Goal: Complete application form: Complete application form

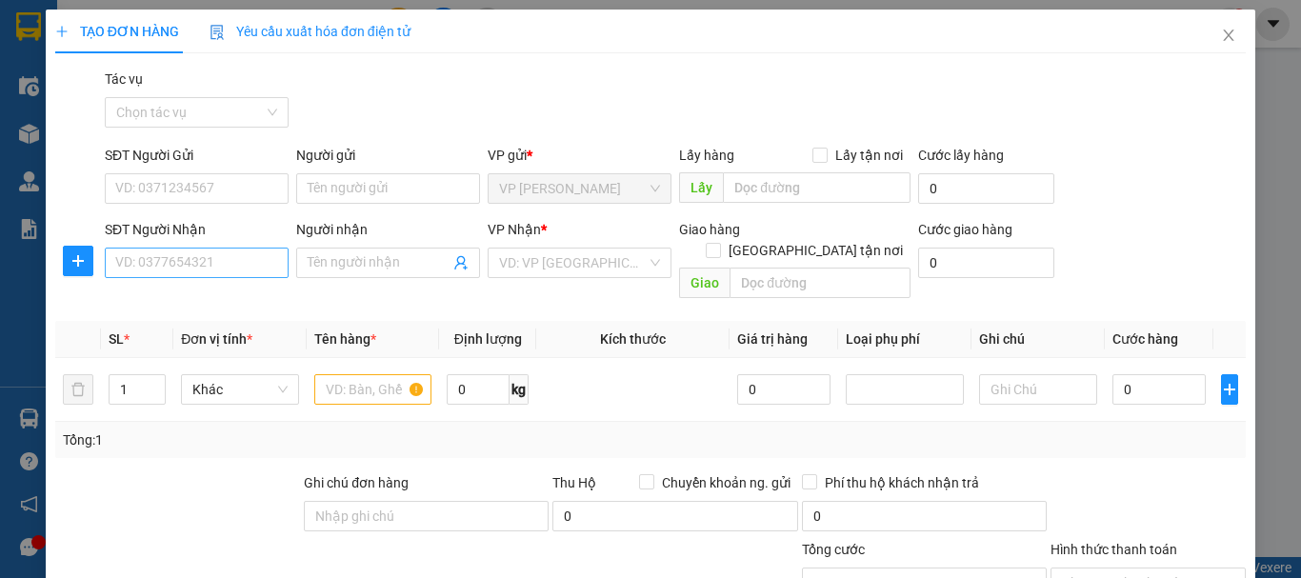
scroll to position [186, 0]
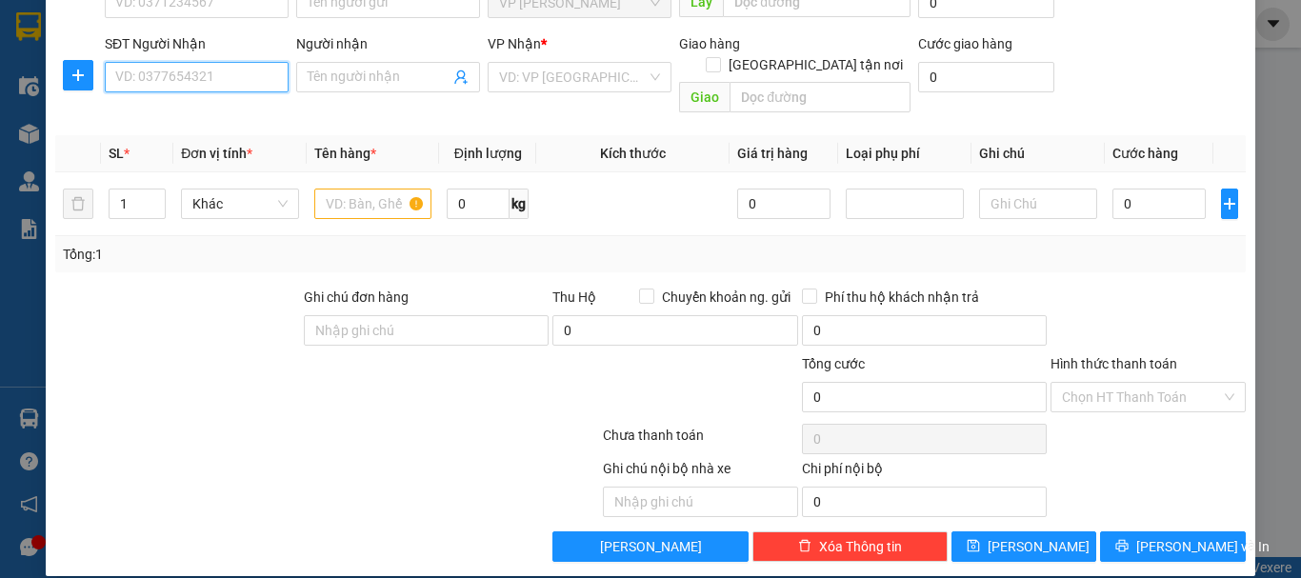
drag, startPoint x: 202, startPoint y: 81, endPoint x: 207, endPoint y: 68, distance: 14.2
click at [203, 79] on input "SĐT Người Nhận" at bounding box center [197, 77] width 184 height 30
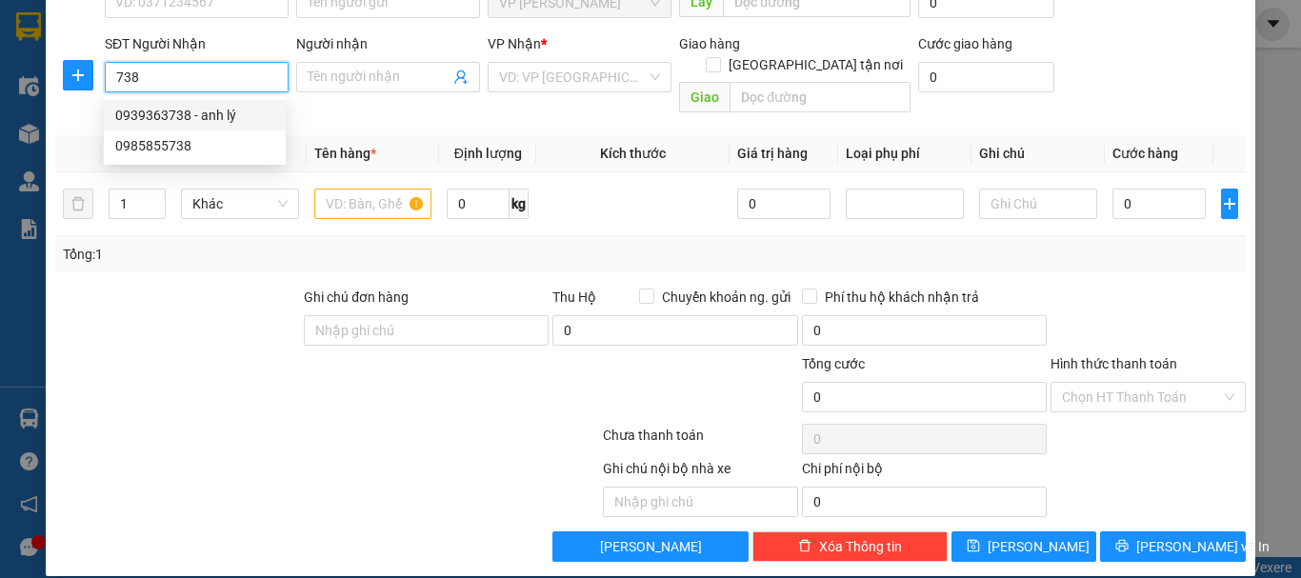
click at [171, 114] on div "0939363738 - anh lý" at bounding box center [194, 115] width 159 height 21
type input "0939363738"
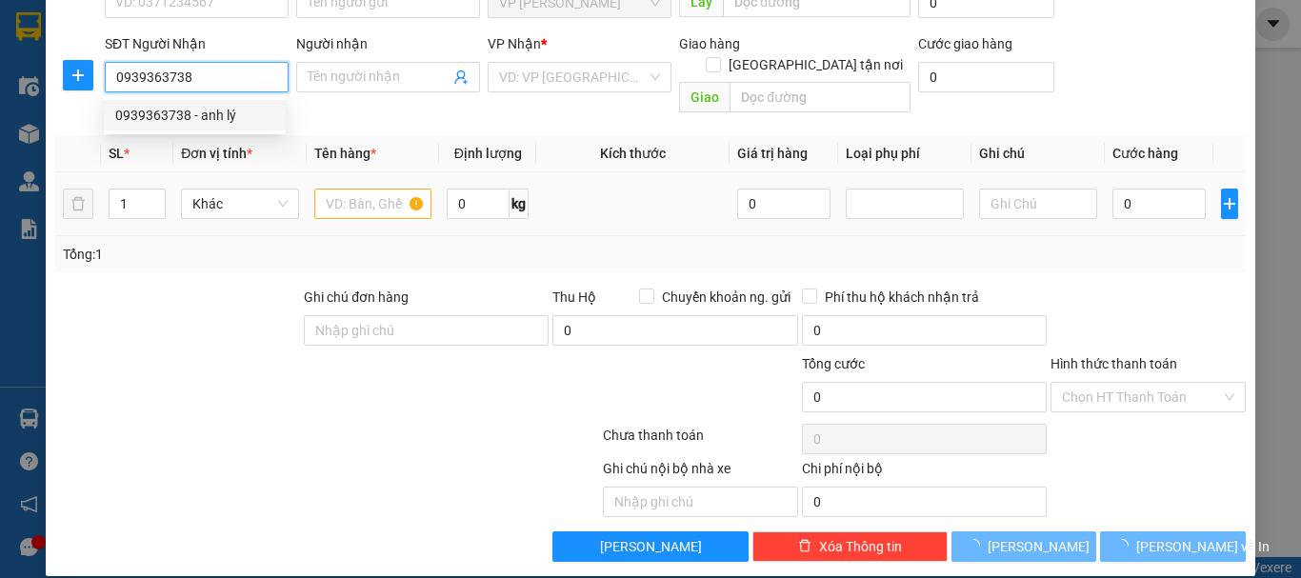
type input "anh lý"
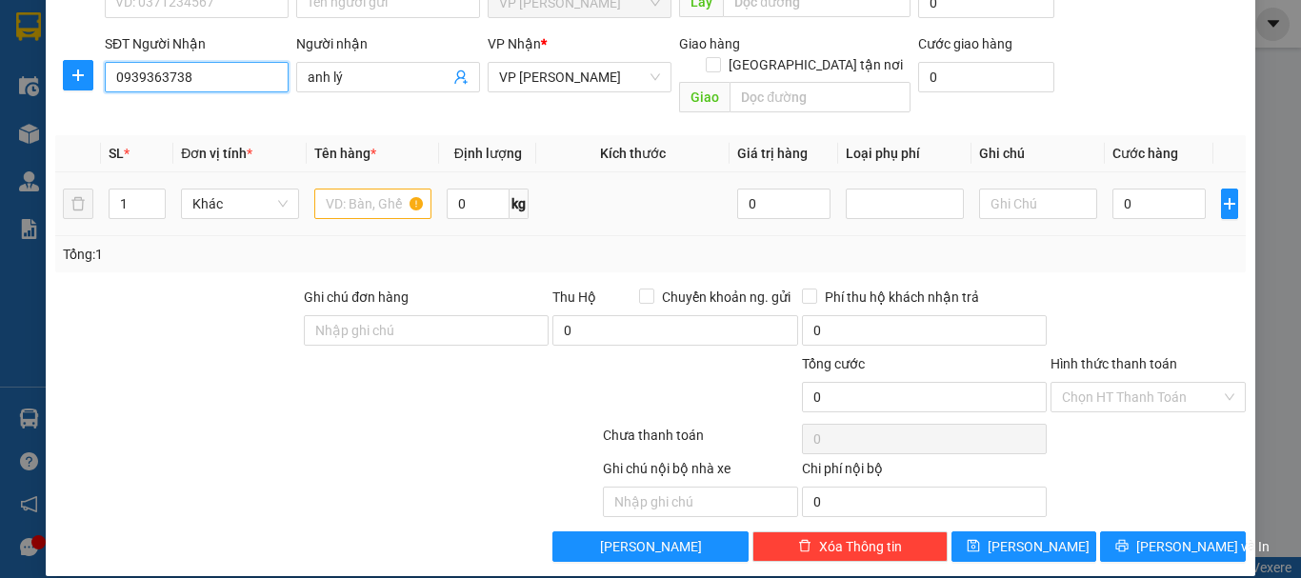
type input "0939363738"
type input "2"
click at [152, 196] on icon "up" at bounding box center [155, 198] width 6 height 4
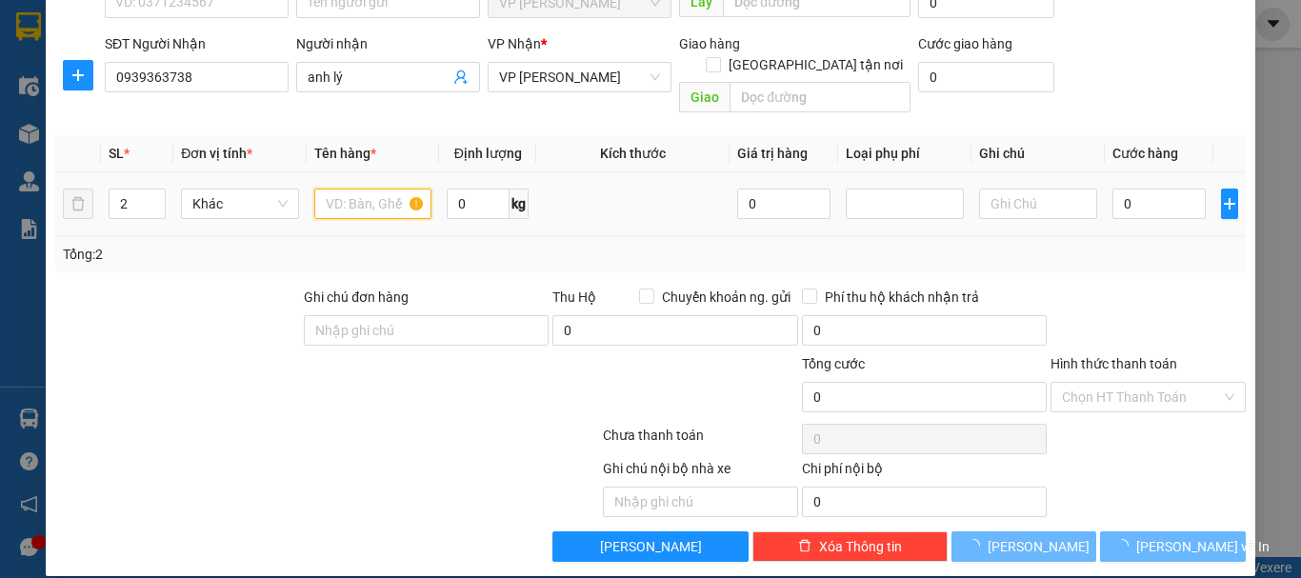
click at [337, 189] on input "text" at bounding box center [373, 204] width 118 height 30
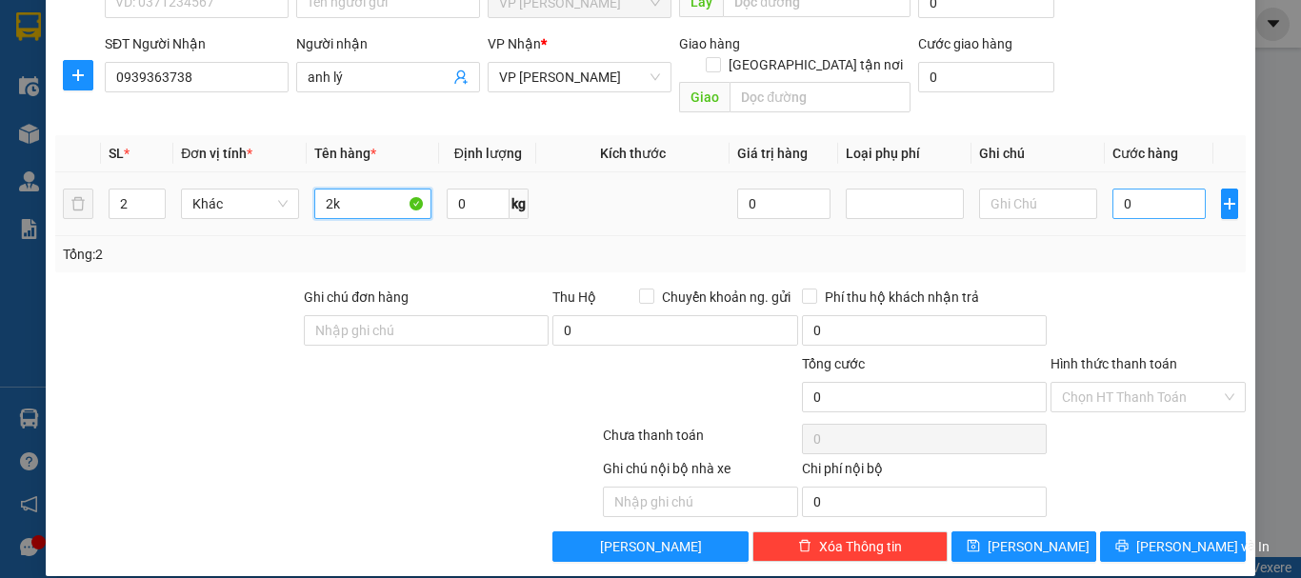
type input "2k"
click at [1112, 189] on input "0" at bounding box center [1158, 204] width 93 height 30
type input "8"
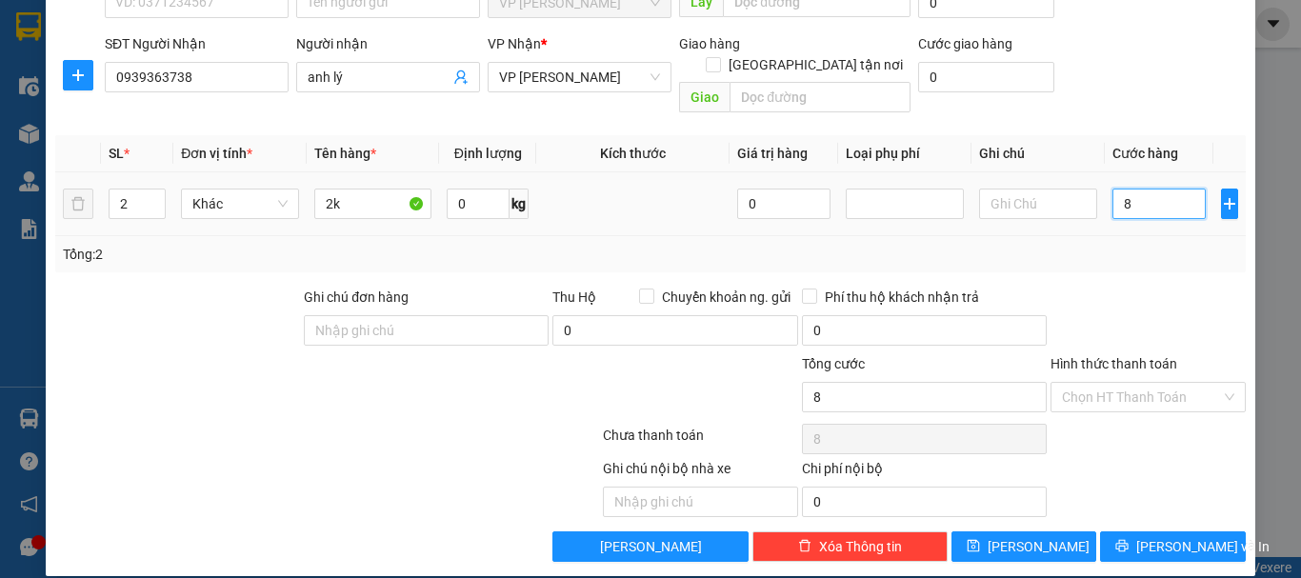
type input "80"
type input "800"
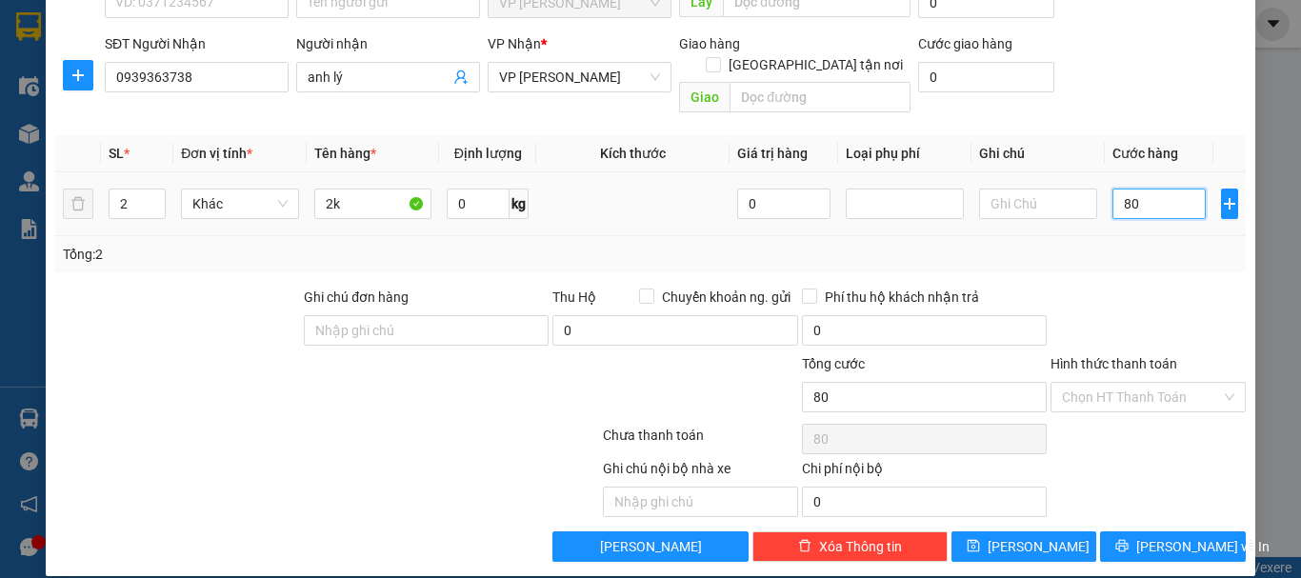
type input "800"
type input "8.000"
type input "80.000"
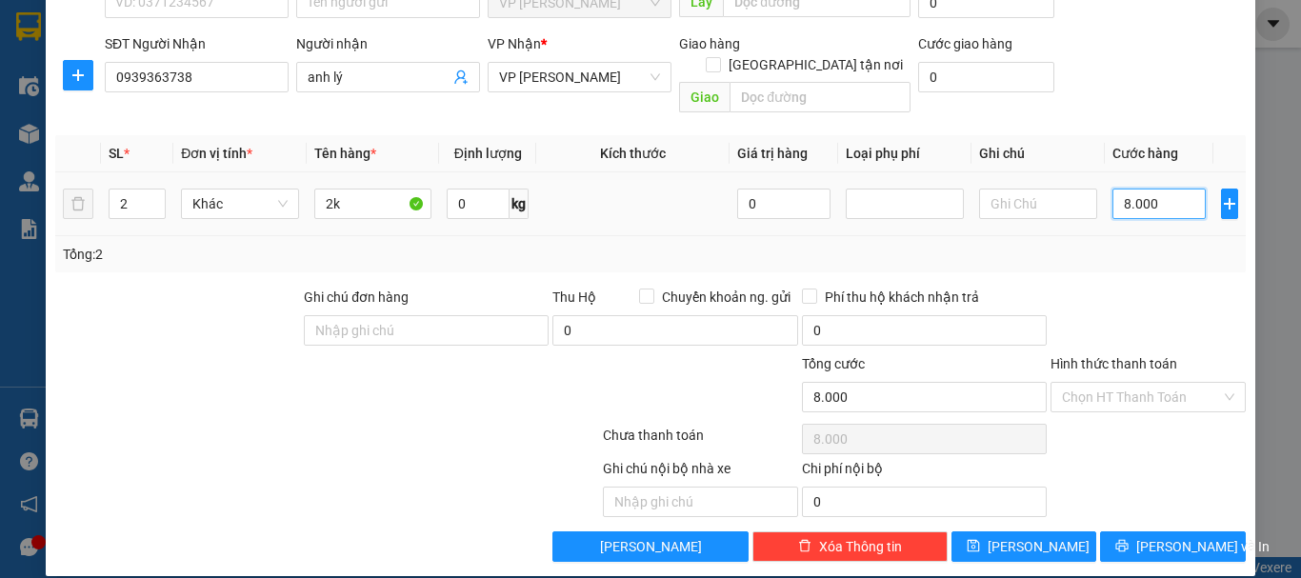
type input "80.000"
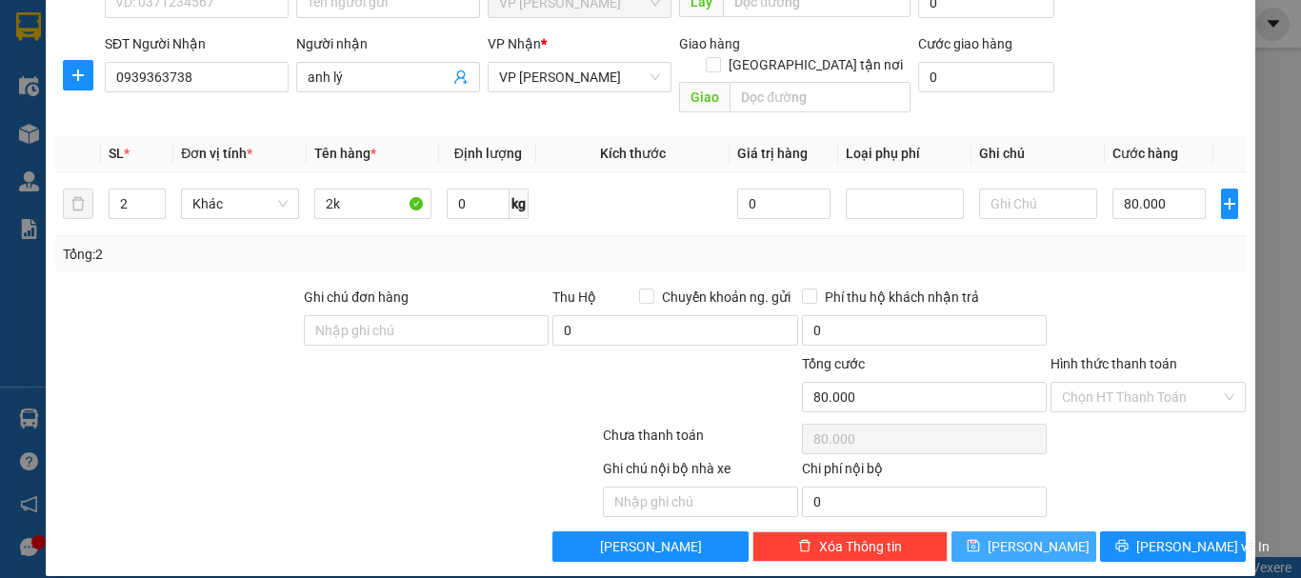
click at [1006, 531] on button "[PERSON_NAME]" at bounding box center [1024, 546] width 146 height 30
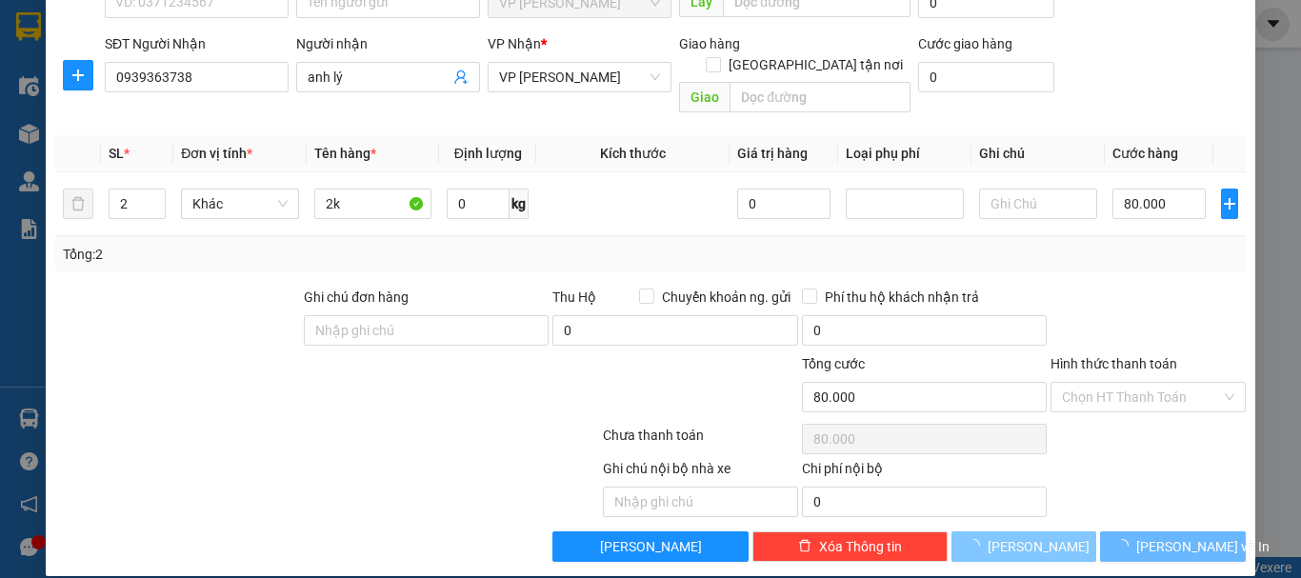
type input "1"
type input "0"
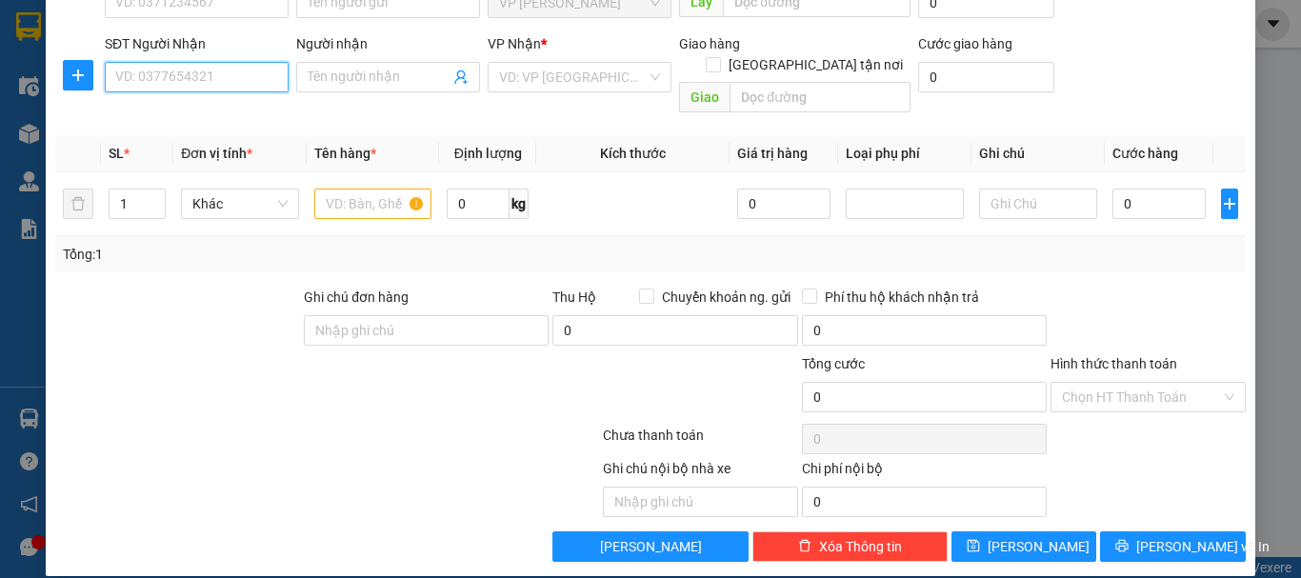
click at [225, 85] on input "SĐT Người Nhận" at bounding box center [197, 77] width 184 height 30
click at [206, 115] on div "0975155633 - a dương" at bounding box center [194, 115] width 159 height 21
type input "0975155633"
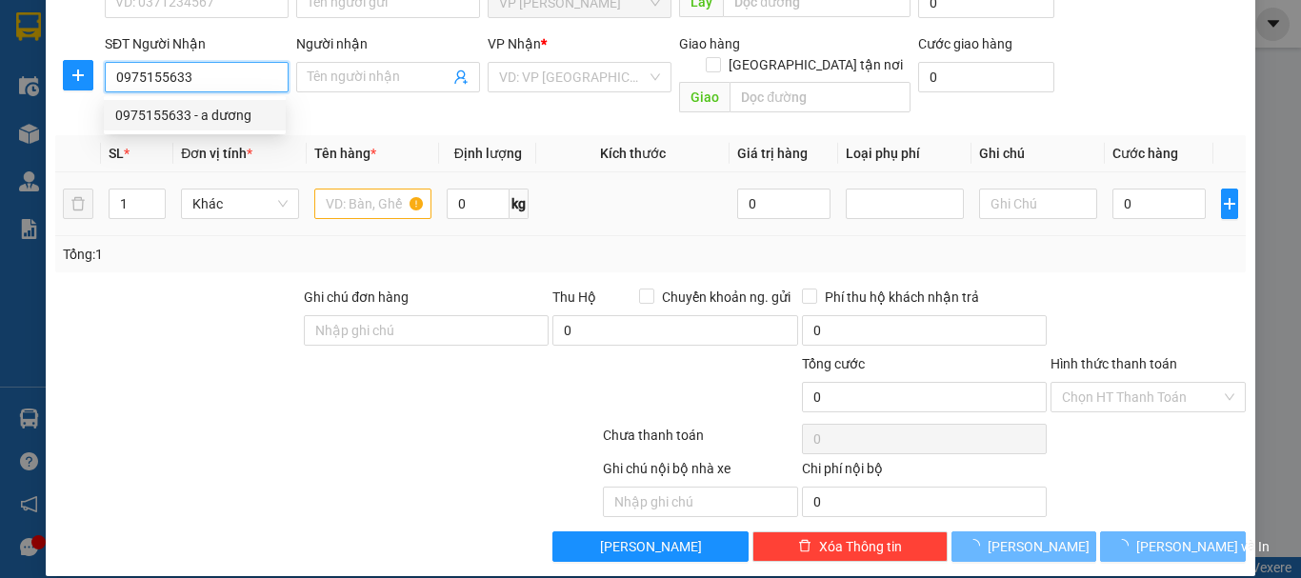
type input "a dương"
checkbox input "true"
type input "32 Đường trung tiết"
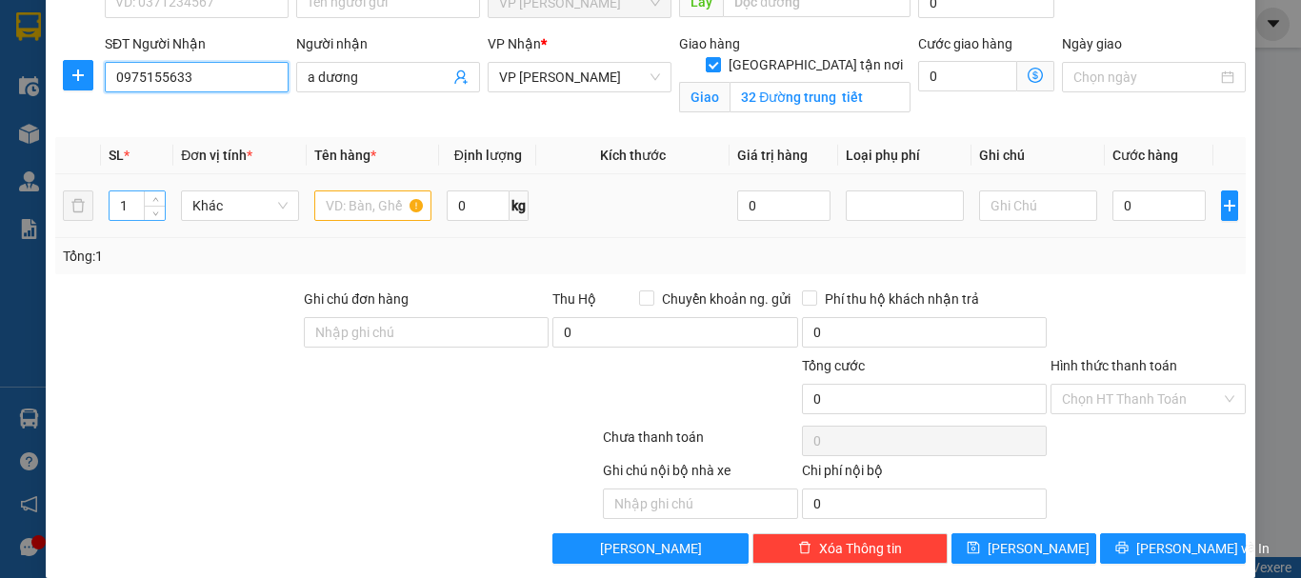
type input "0975155633"
click at [134, 202] on input "1" at bounding box center [137, 205] width 55 height 29
type input "55"
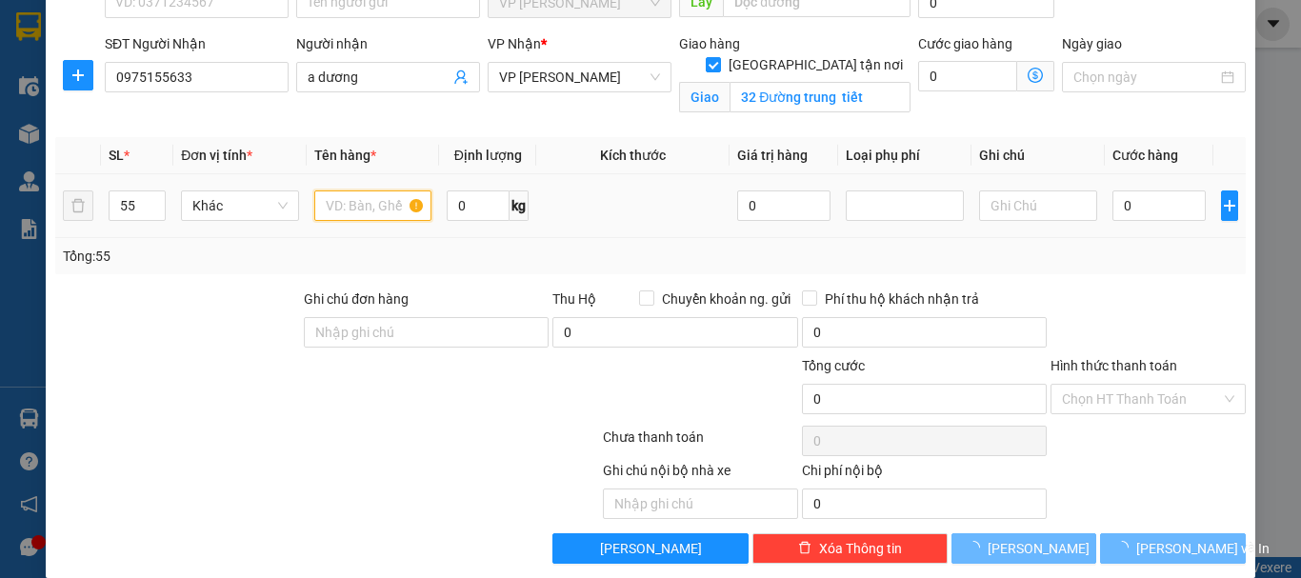
click at [357, 206] on input "text" at bounding box center [373, 205] width 118 height 30
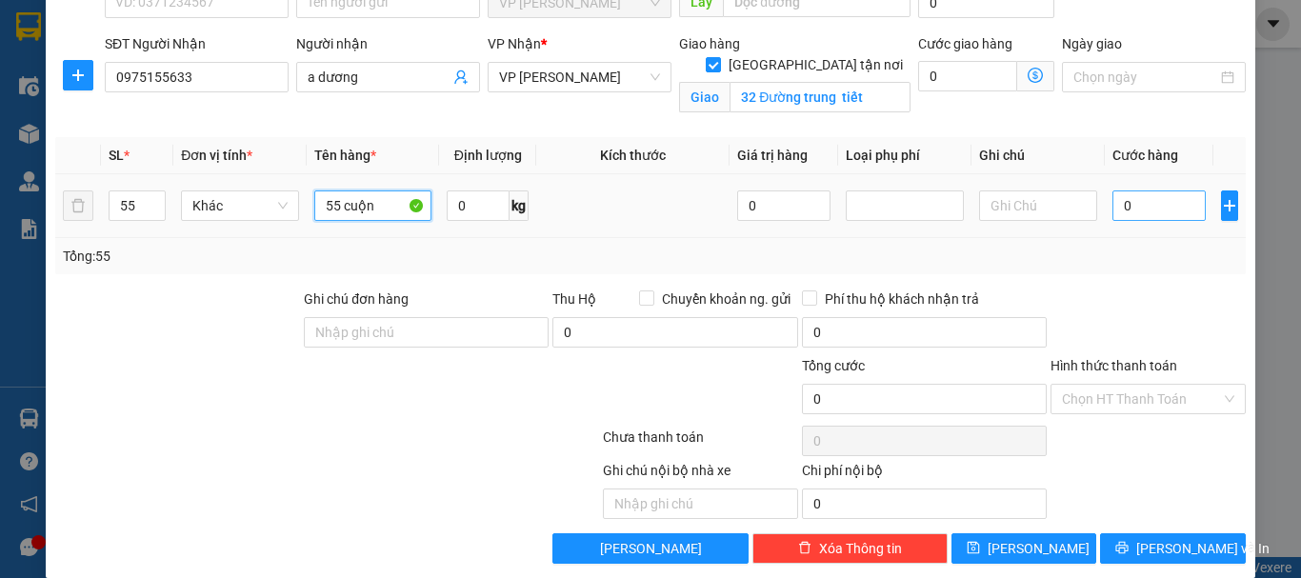
type input "55 cuộn"
click at [1112, 206] on input "0" at bounding box center [1158, 205] width 93 height 30
type input "5"
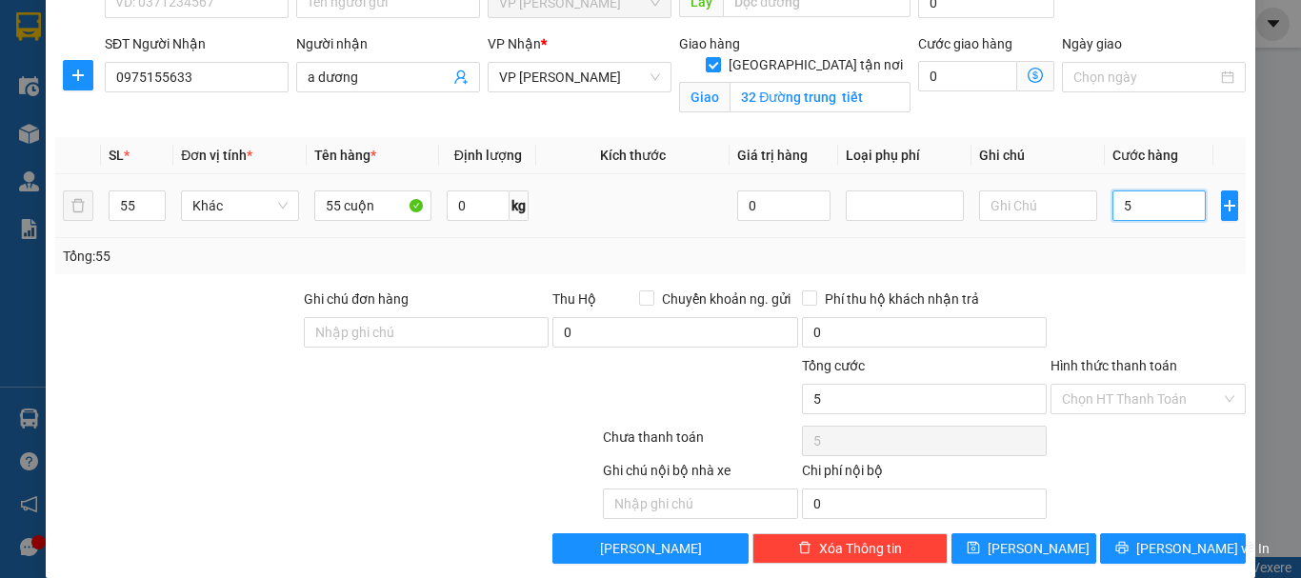
type input "55"
type input "550"
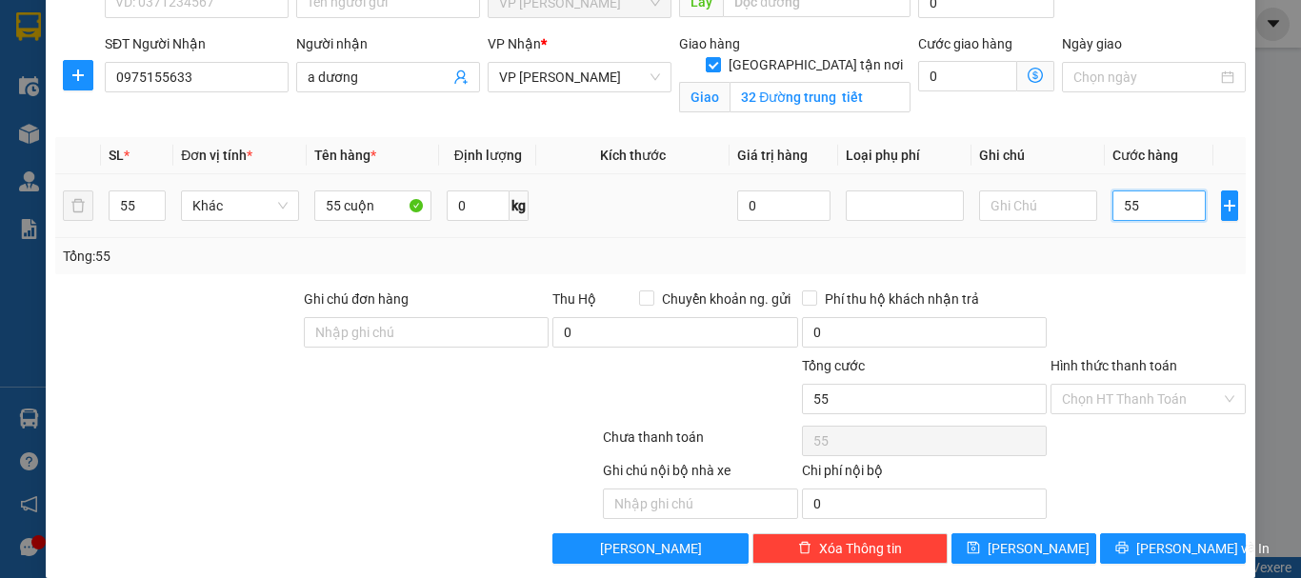
type input "550"
type input "5.500"
type input "55.000"
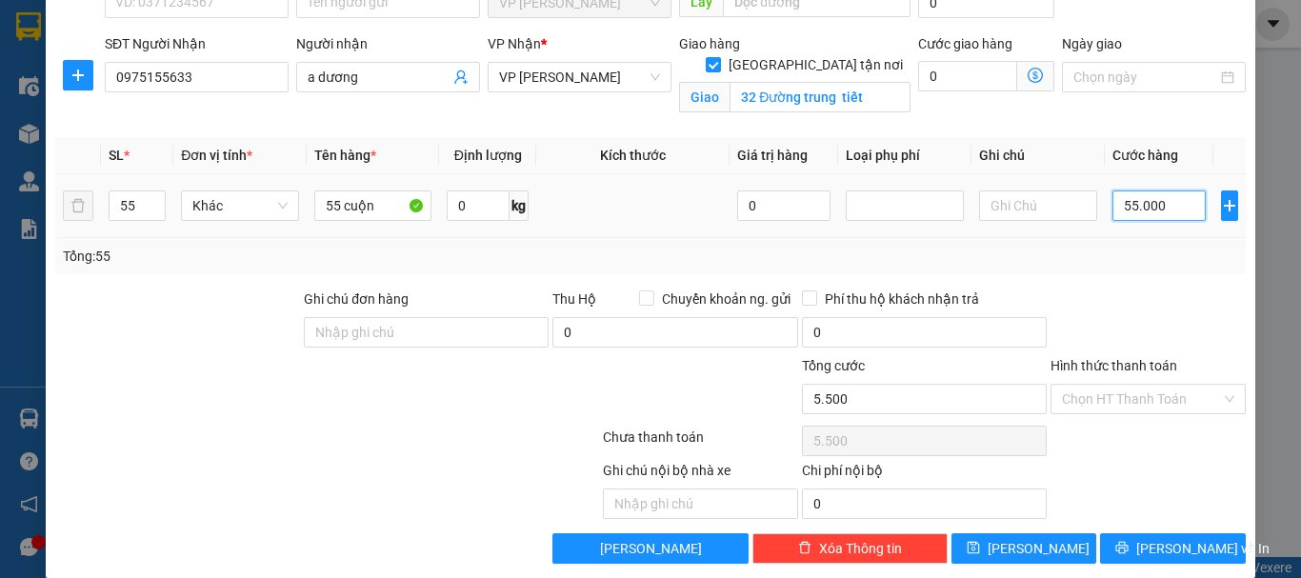
type input "55.000"
type input "550.000"
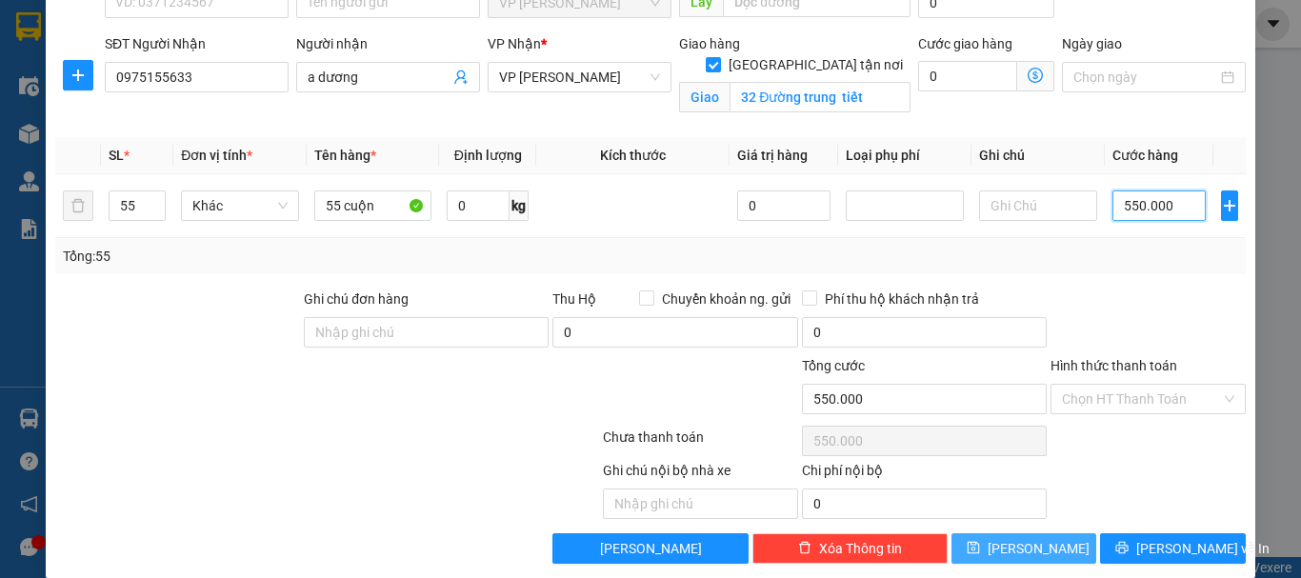
type input "550.000"
click at [1057, 540] on button "[PERSON_NAME]" at bounding box center [1024, 548] width 146 height 30
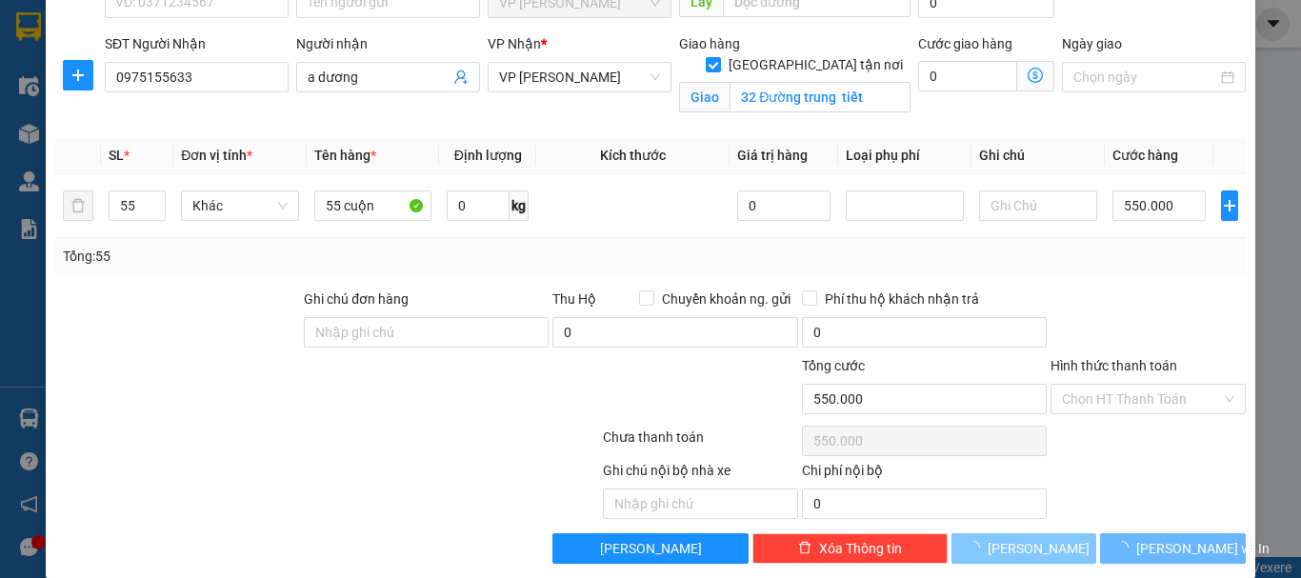
checkbox input "false"
type input "1"
type input "0"
